Goal: Navigation & Orientation: Find specific page/section

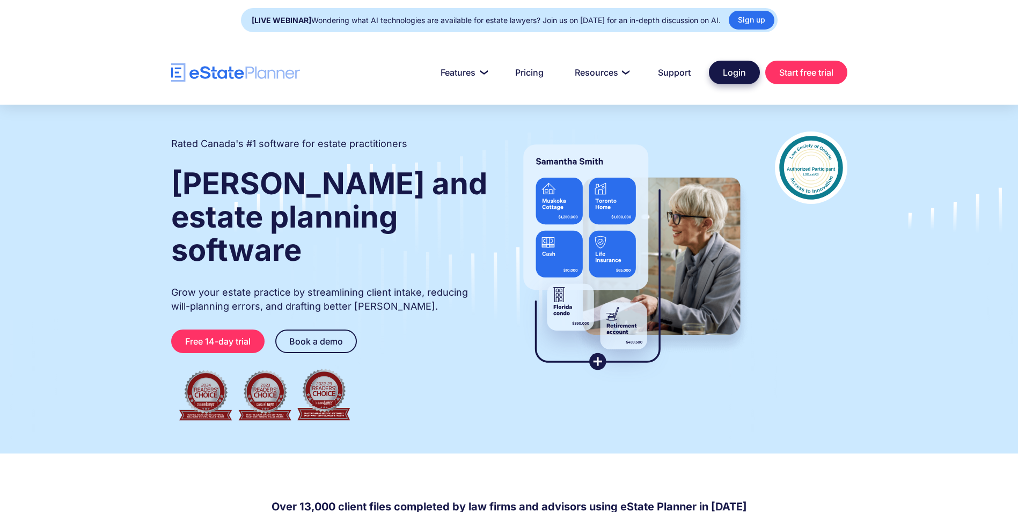
click at [746, 72] on link "Login" at bounding box center [734, 73] width 51 height 24
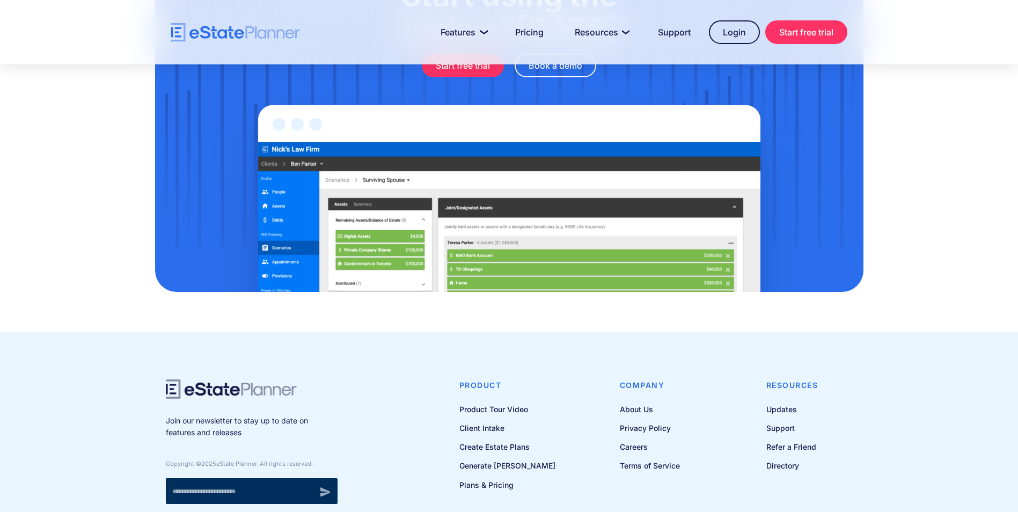
scroll to position [3497, 0]
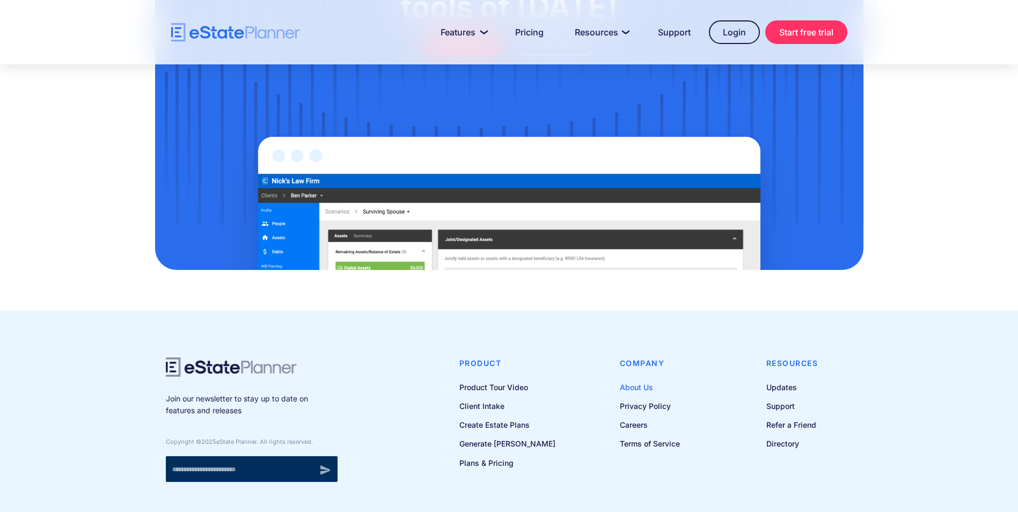
click at [637, 380] on link "About Us" at bounding box center [650, 386] width 60 height 13
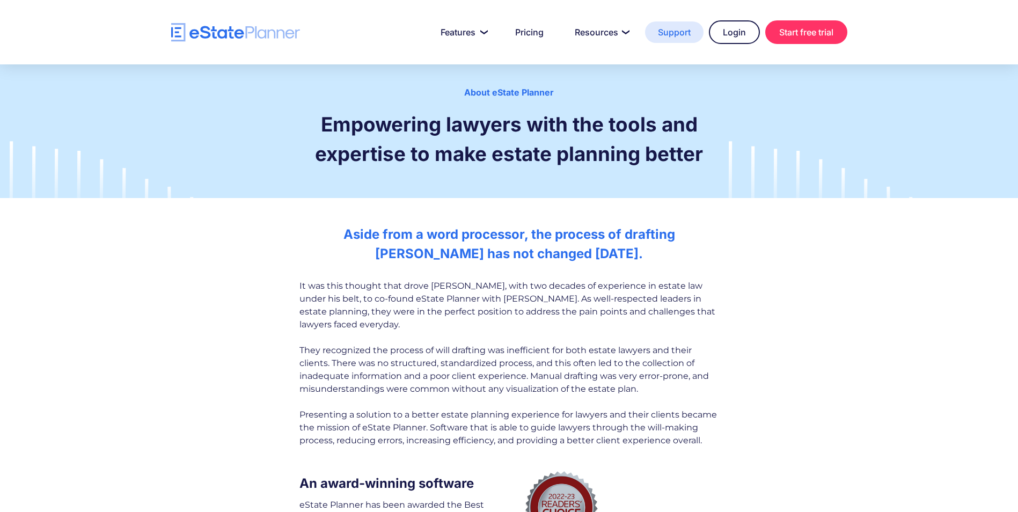
click at [658, 30] on link "Support" at bounding box center [674, 31] width 58 height 21
